Goal: Register for event/course

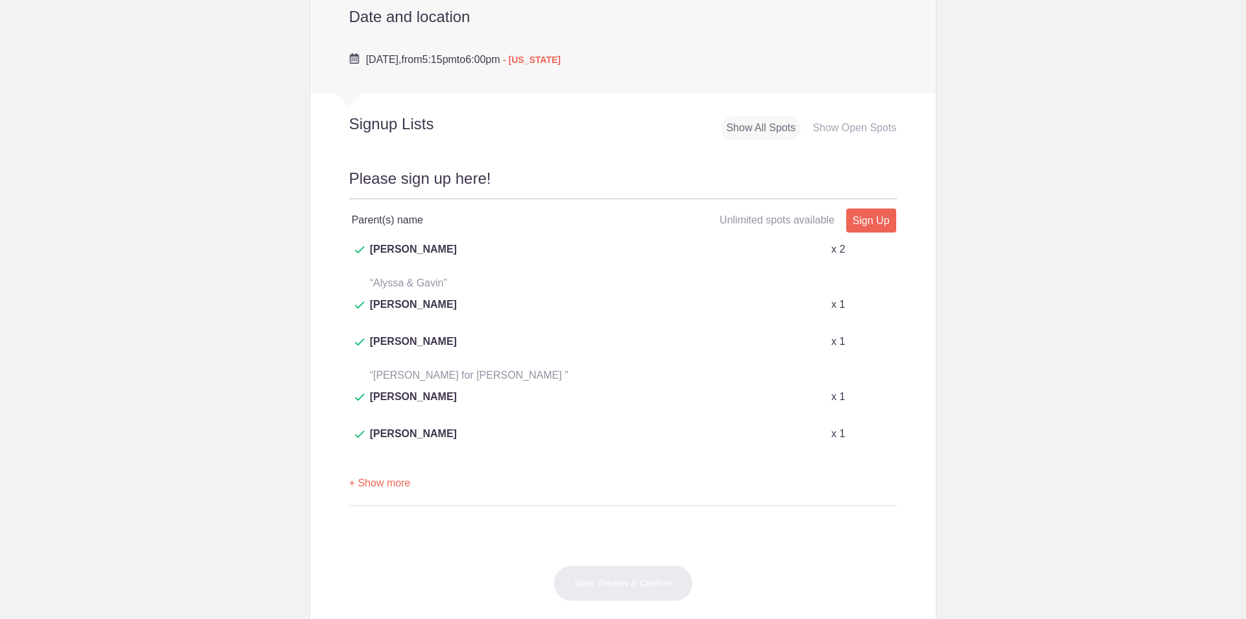
scroll to position [454, 0]
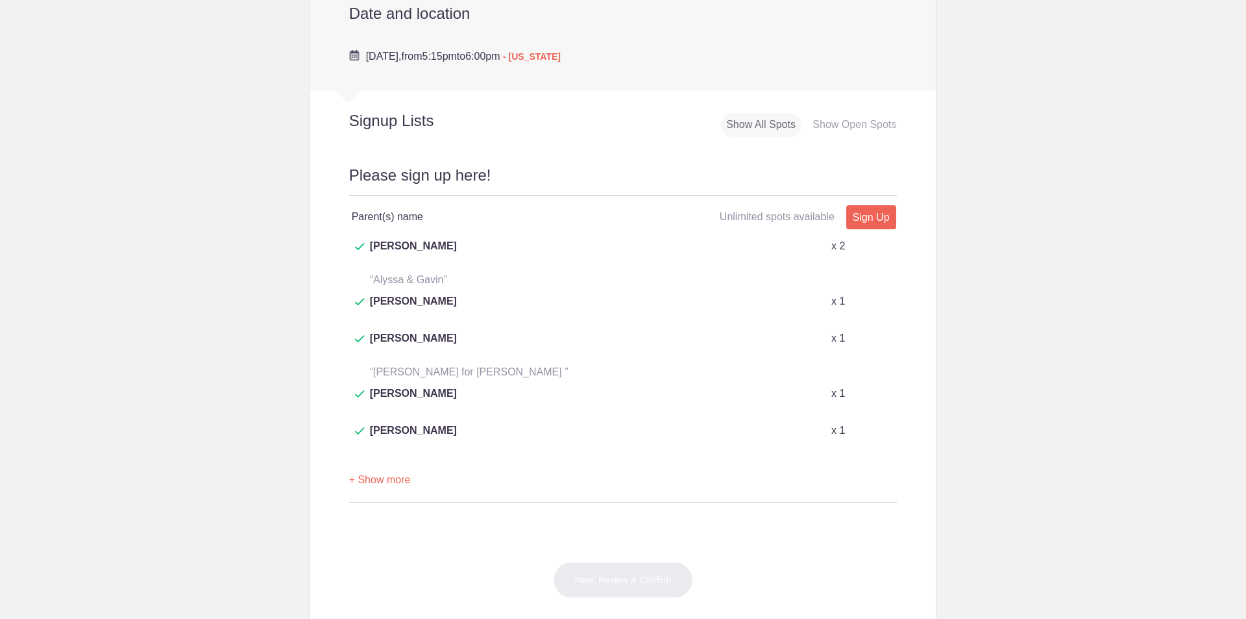
click at [392, 460] on button "+ Show more" at bounding box center [380, 480] width 62 height 41
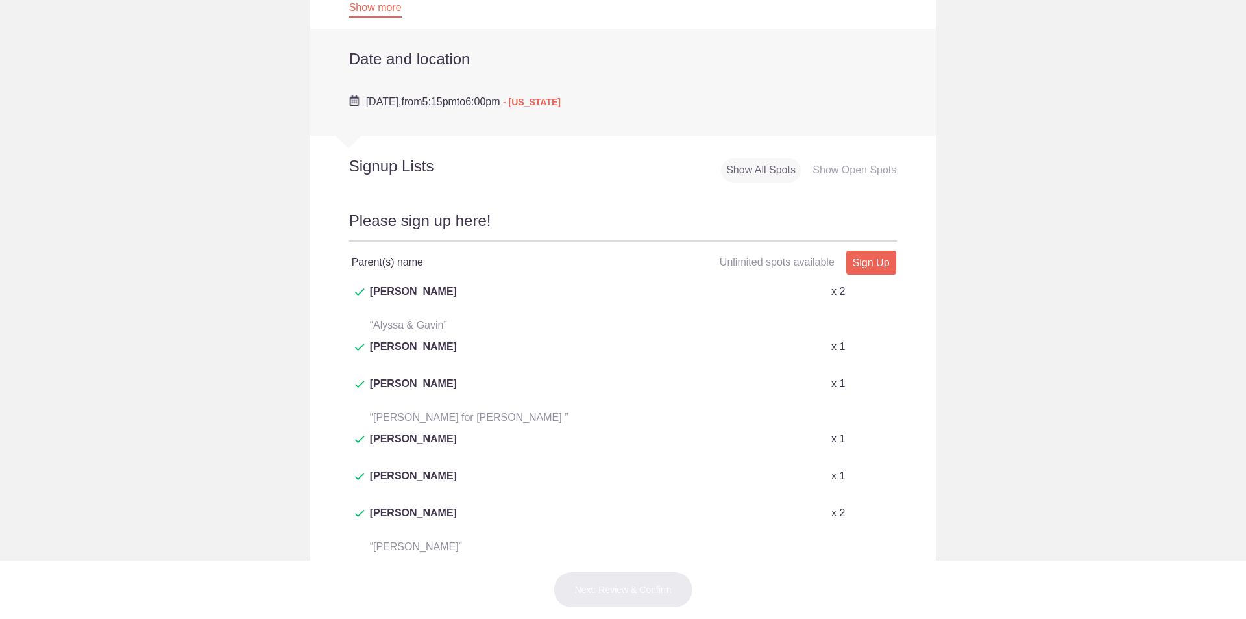
scroll to position [389, 0]
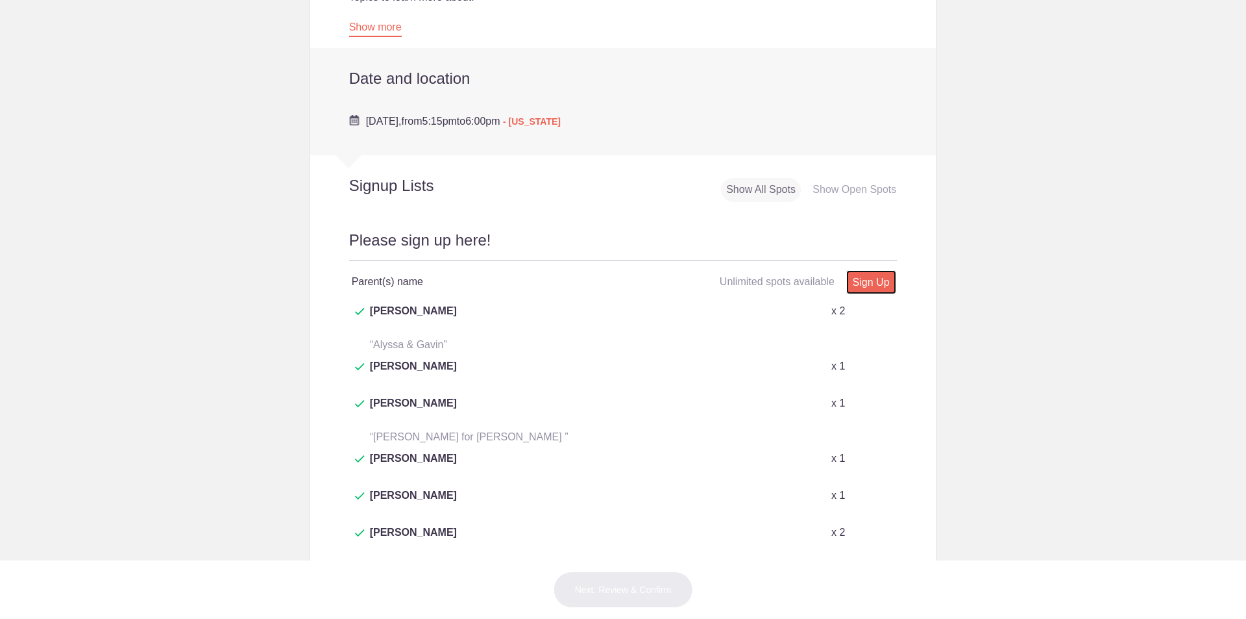
click at [870, 283] on link "Sign Up" at bounding box center [871, 282] width 50 height 24
type input "1"
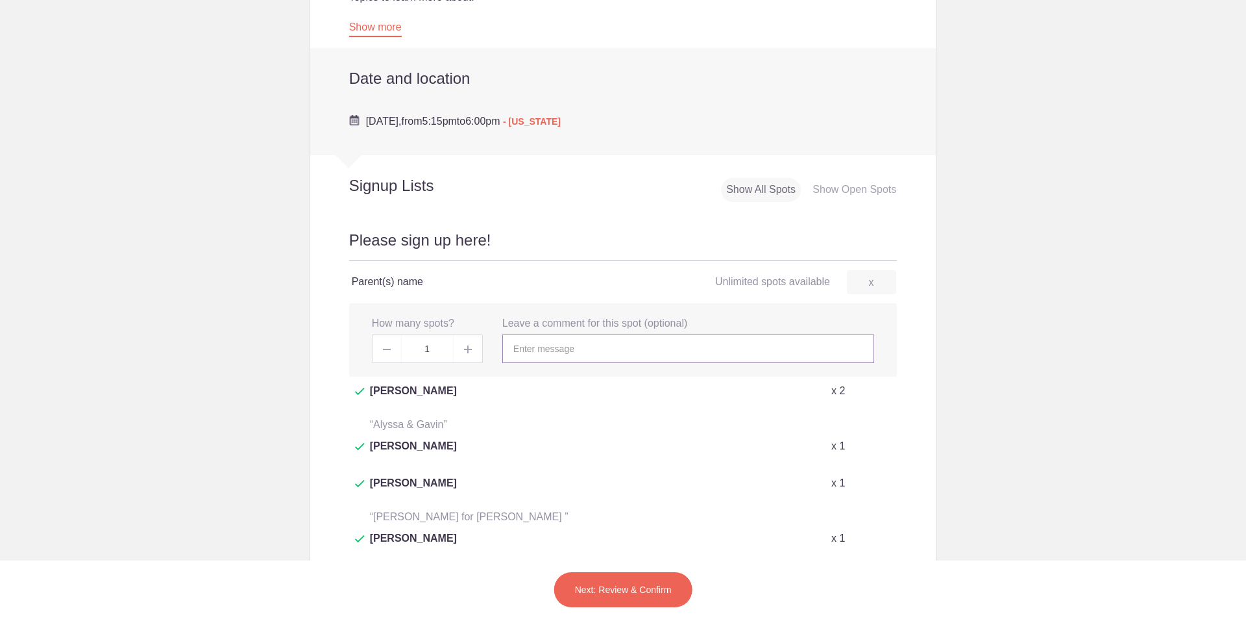
click at [578, 350] on input "text" at bounding box center [688, 348] width 372 height 29
type input "Elliot Gagen"
click at [635, 587] on button "Next: Review & Confirm" at bounding box center [624, 589] width 140 height 36
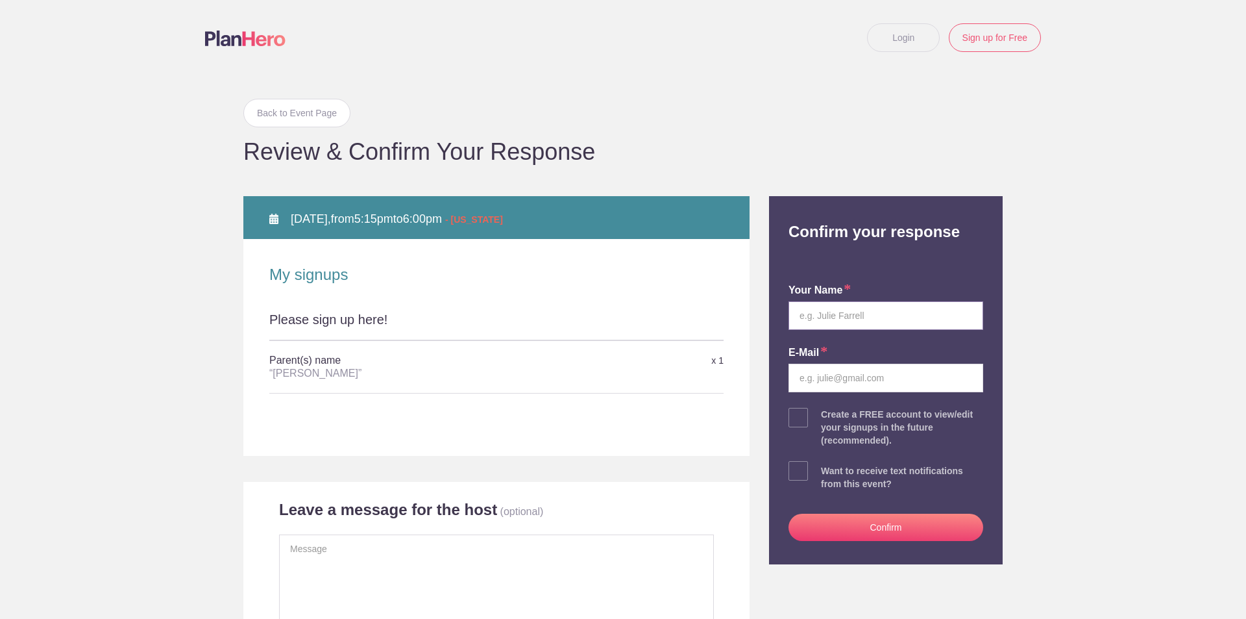
click at [836, 323] on input "text" at bounding box center [886, 315] width 195 height 29
type input "Kara Karaniuk"
click at [861, 378] on input "email" at bounding box center [886, 377] width 195 height 29
type input "kara.mikaela@gmail.com"
click at [876, 524] on button "Confirm" at bounding box center [886, 526] width 195 height 27
